Goal: Information Seeking & Learning: Learn about a topic

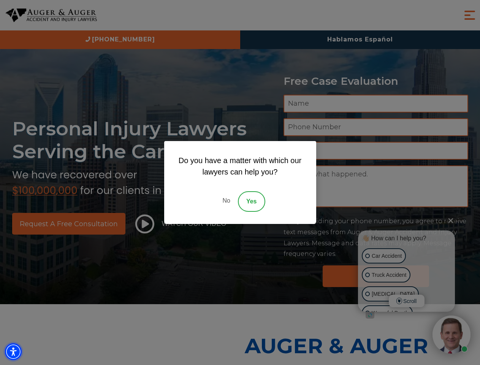
click at [13, 352] on img "Accessibility Menu" at bounding box center [13, 351] width 17 height 17
